Goal: Find specific page/section: Find specific page/section

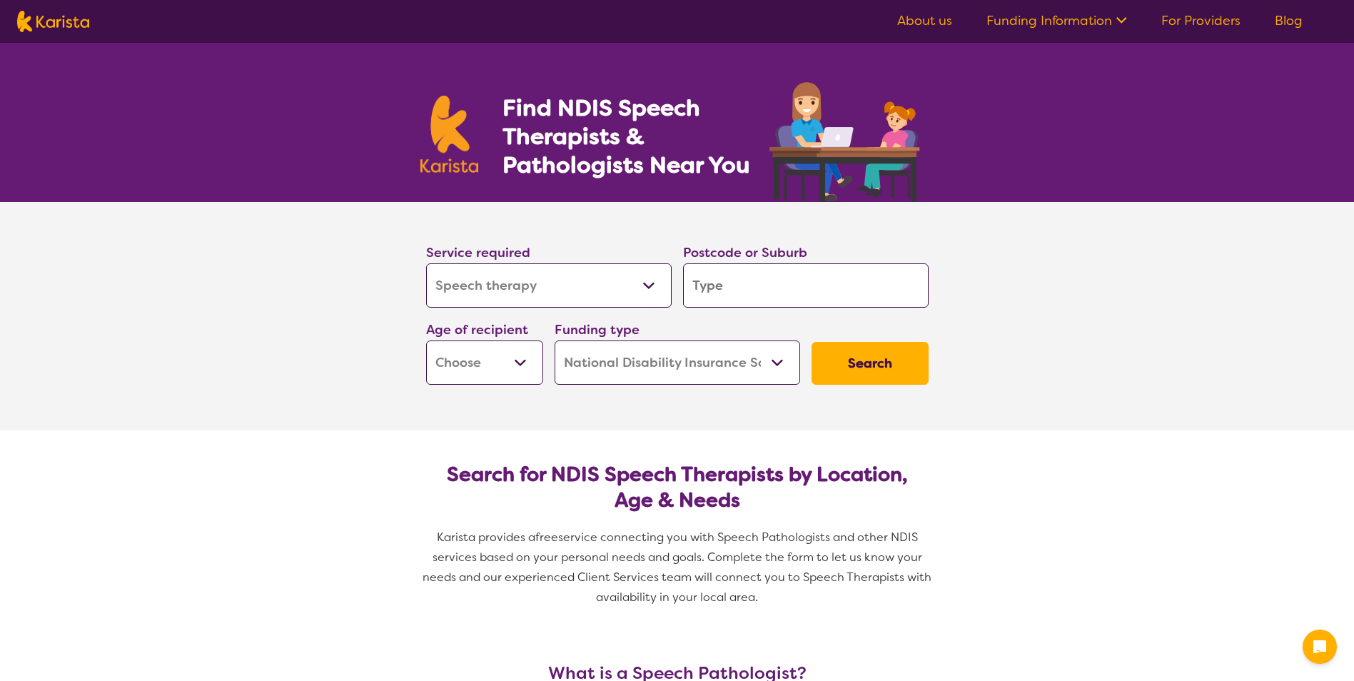
select select "Speech therapy"
select select "NDIS"
select select "Speech therapy"
select select "NDIS"
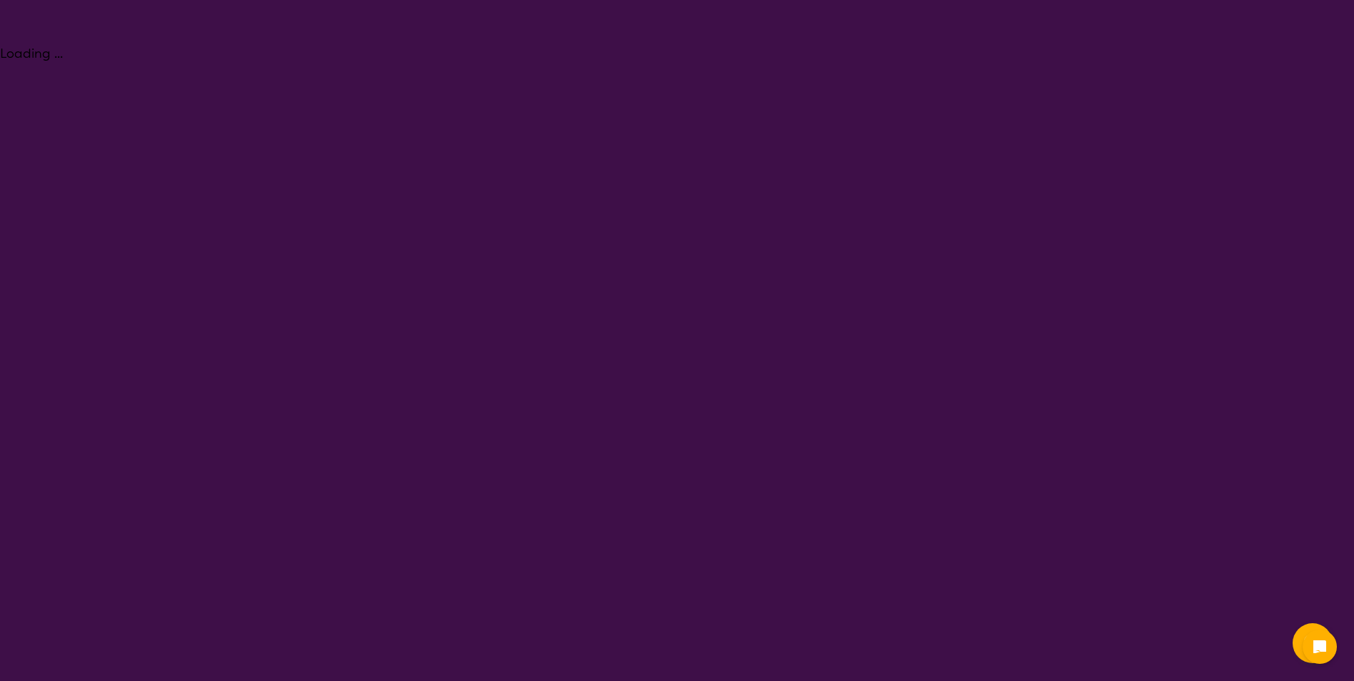
select select "Speech therapy"
select select "NDIS"
select select "Speech therapy"
select select "NDIS"
